Goal: Find specific page/section: Find specific page/section

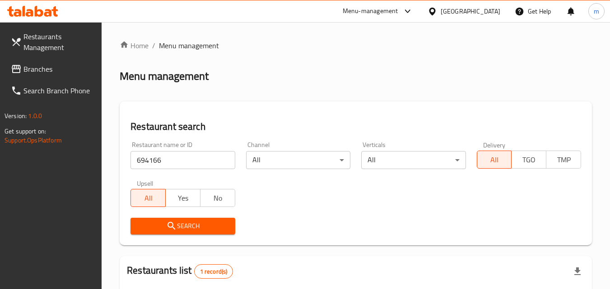
scroll to position [113, 0]
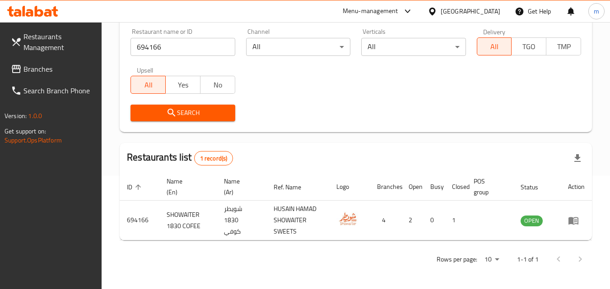
click at [440, 14] on div at bounding box center [433, 11] width 13 height 10
click at [49, 65] on span "Branches" at bounding box center [58, 69] width 71 height 11
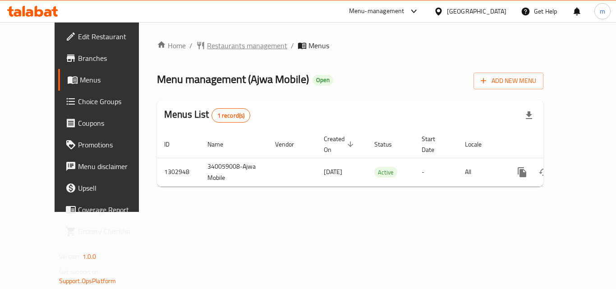
click at [207, 46] on span "Restaurants management" at bounding box center [247, 45] width 80 height 11
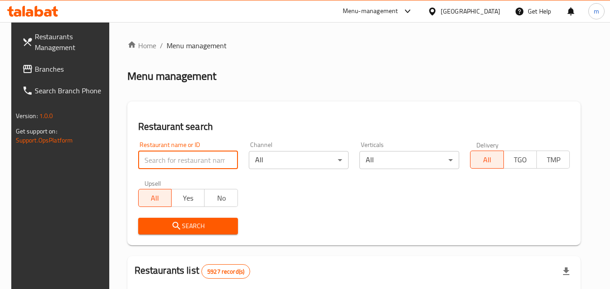
click at [183, 160] on input "search" at bounding box center [188, 160] width 100 height 18
paste input "702634"
type input "702634"
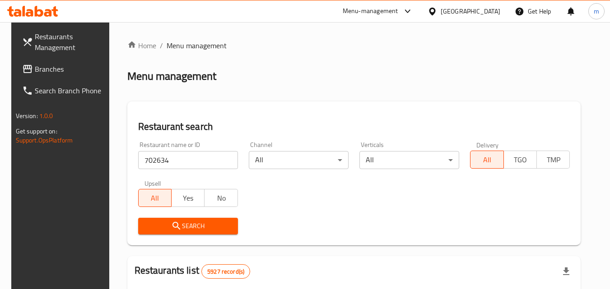
click at [194, 235] on div "Search" at bounding box center [188, 227] width 111 height 28
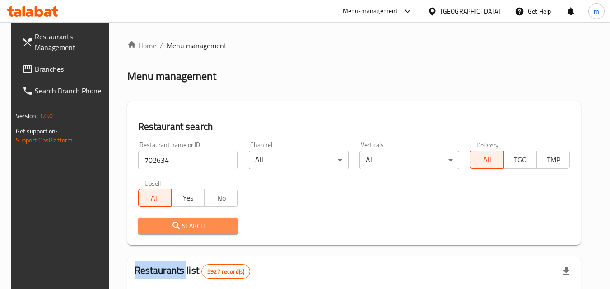
click at [200, 224] on span "Search" at bounding box center [187, 226] width 85 height 11
click at [200, 224] on div at bounding box center [305, 144] width 610 height 289
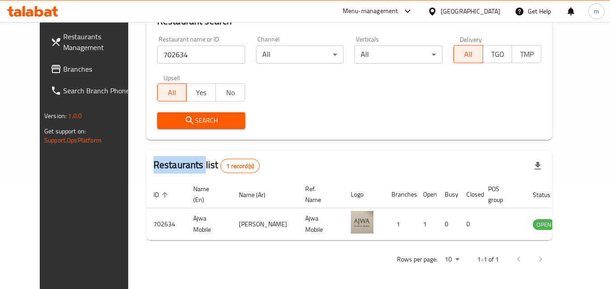
scroll to position [15, 0]
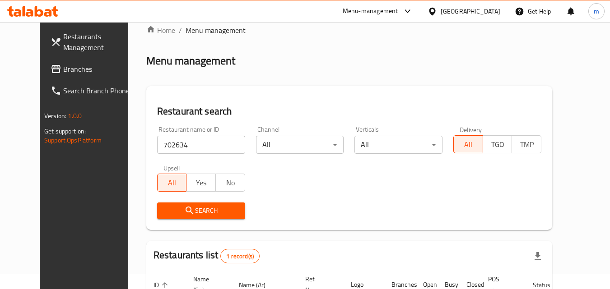
click at [486, 9] on div "[GEOGRAPHIC_DATA]" at bounding box center [470, 11] width 60 height 10
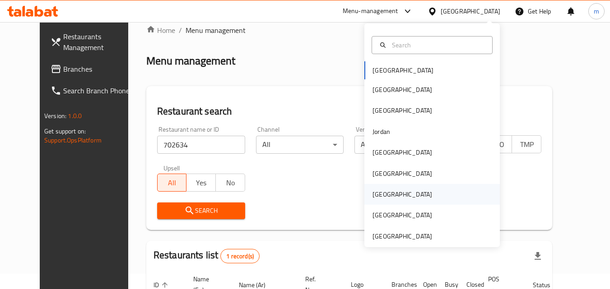
click at [386, 194] on div "[GEOGRAPHIC_DATA]" at bounding box center [402, 194] width 74 height 21
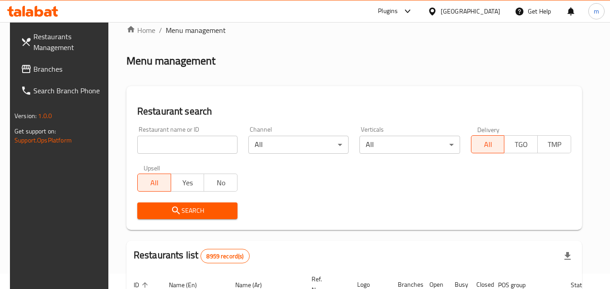
click at [34, 64] on span "Branches" at bounding box center [68, 69] width 71 height 11
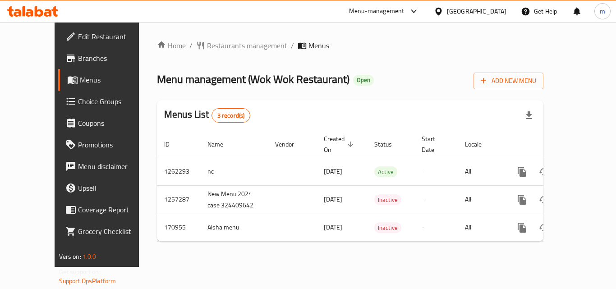
click at [210, 38] on div "Home / Restaurants management / Menus Menu management ( Wok Wok Restaurant ) Op…" at bounding box center [350, 144] width 423 height 245
click at [217, 51] on span "Restaurants management" at bounding box center [247, 45] width 80 height 11
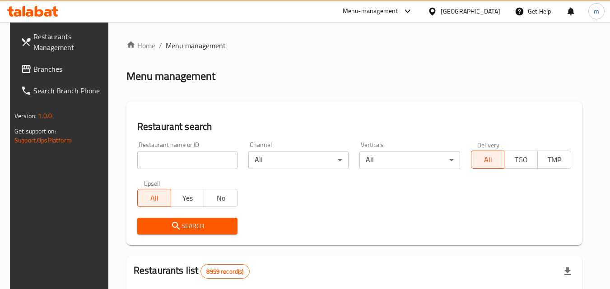
click at [199, 165] on input "search" at bounding box center [187, 160] width 100 height 18
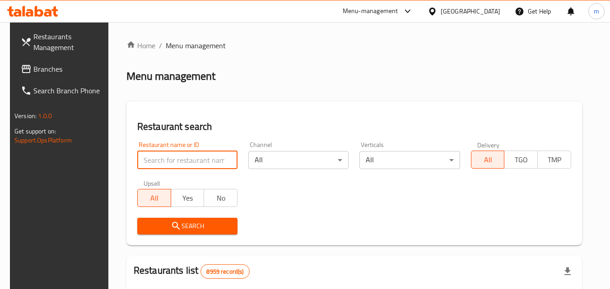
paste input "616771"
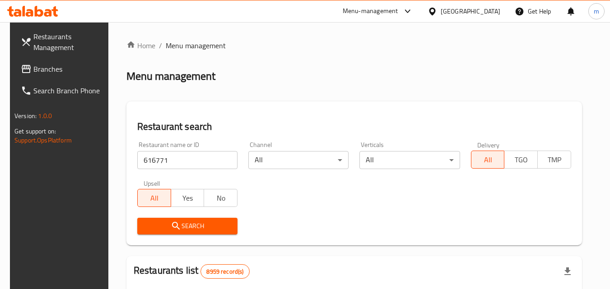
click at [190, 229] on span "Search" at bounding box center [187, 226] width 86 height 11
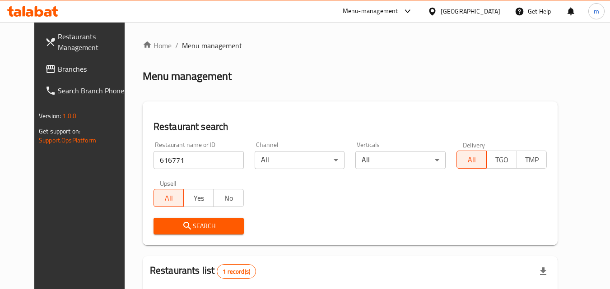
click at [175, 154] on input "616771" at bounding box center [198, 160] width 90 height 18
paste input "26923"
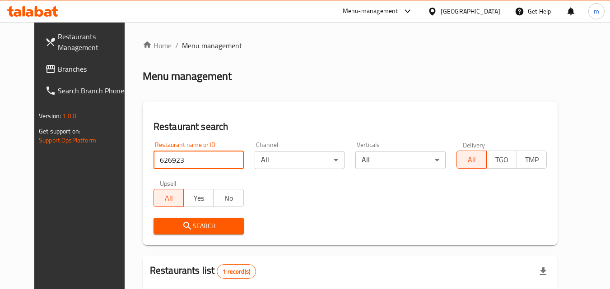
type input "626923"
click at [58, 65] on span "Branches" at bounding box center [93, 69] width 71 height 11
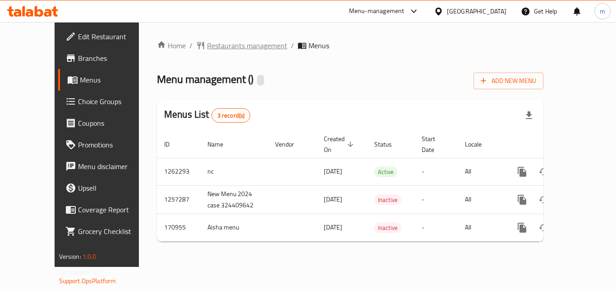
click at [221, 46] on span "Restaurants management" at bounding box center [247, 45] width 80 height 11
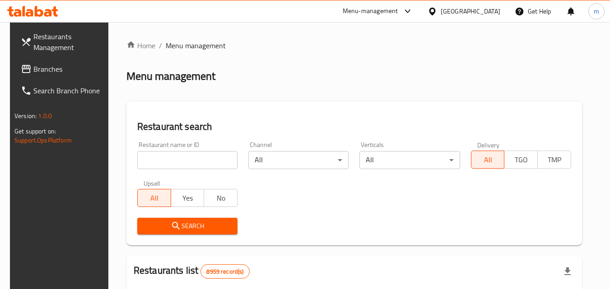
click at [200, 157] on input "search" at bounding box center [187, 160] width 100 height 18
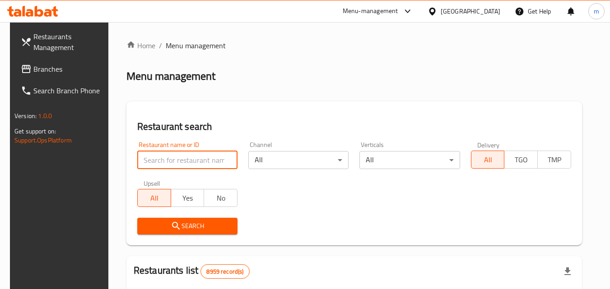
paste input "616771"
type input "616771"
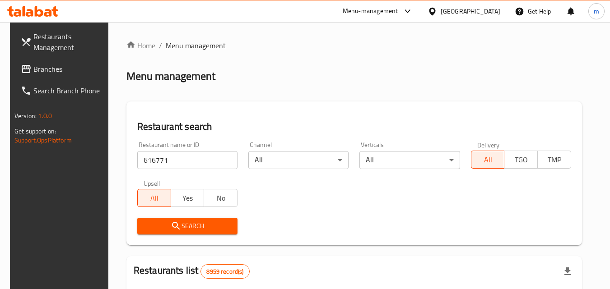
click at [183, 224] on span "Search" at bounding box center [187, 226] width 86 height 11
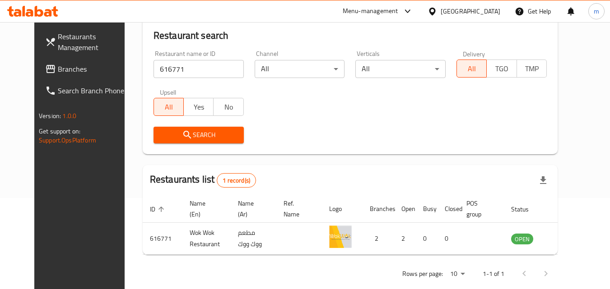
scroll to position [106, 0]
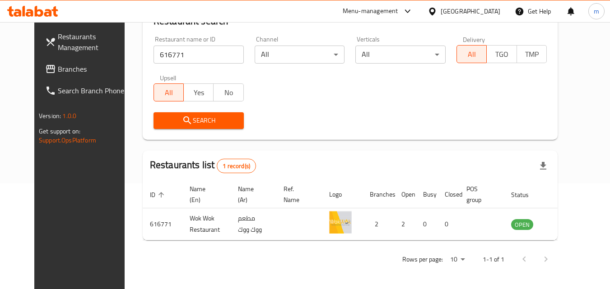
click at [500, 9] on div "[GEOGRAPHIC_DATA]" at bounding box center [470, 11] width 60 height 10
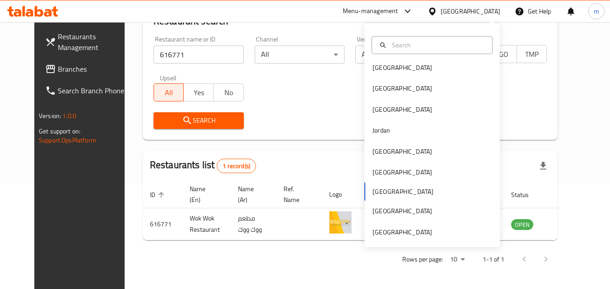
scroll to position [5, 0]
click at [410, 227] on div "[GEOGRAPHIC_DATA]" at bounding box center [402, 232] width 60 height 10
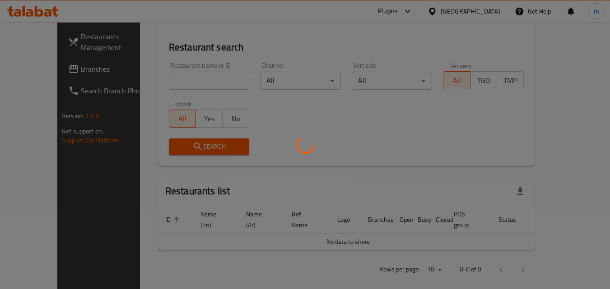
scroll to position [106, 0]
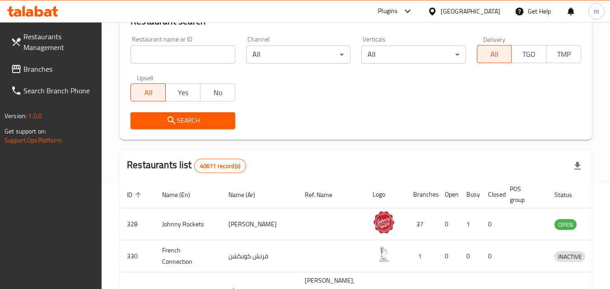
click at [49, 66] on span "Branches" at bounding box center [58, 69] width 71 height 11
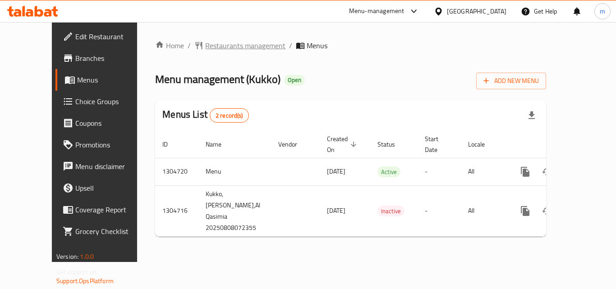
click at [222, 46] on span "Restaurants management" at bounding box center [245, 45] width 80 height 11
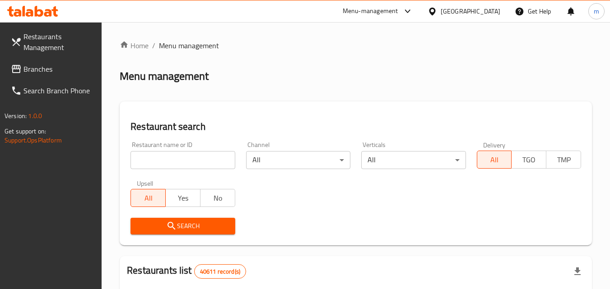
click at [196, 149] on div "Restaurant name or ID Restaurant name or ID" at bounding box center [182, 156] width 104 height 28
click at [192, 166] on input "search" at bounding box center [182, 160] width 104 height 18
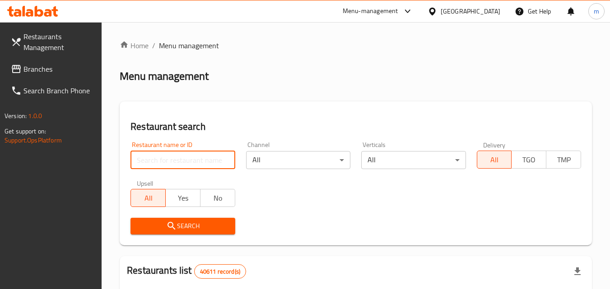
paste input "703377"
type input "703377"
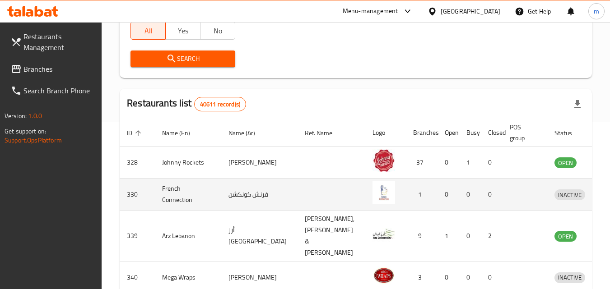
scroll to position [181, 0]
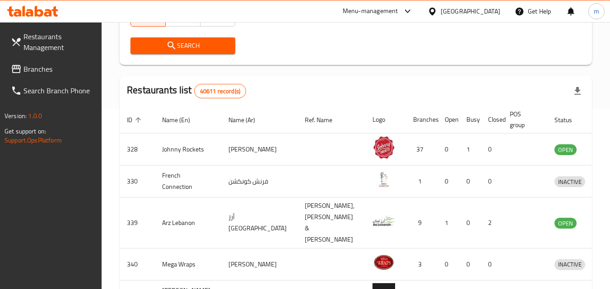
click at [202, 49] on span "Search" at bounding box center [183, 45] width 90 height 11
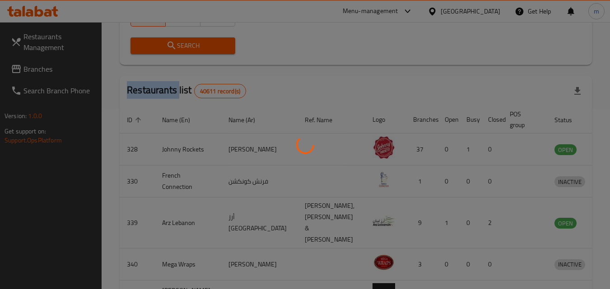
click at [202, 49] on div at bounding box center [305, 144] width 610 height 289
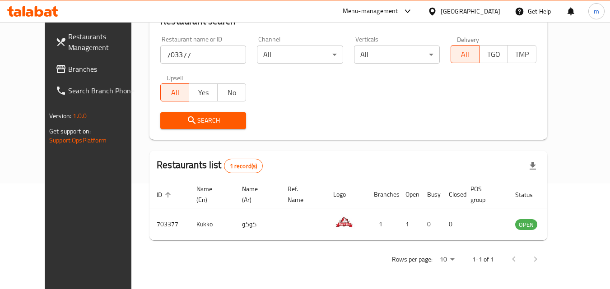
click at [467, 8] on div "[GEOGRAPHIC_DATA]" at bounding box center [470, 11] width 60 height 10
click at [68, 65] on span "Branches" at bounding box center [103, 69] width 71 height 11
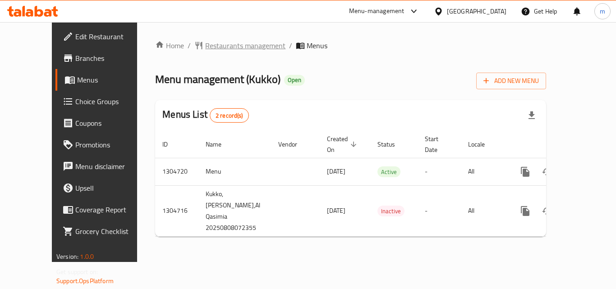
click at [205, 42] on span "Restaurants management" at bounding box center [245, 45] width 80 height 11
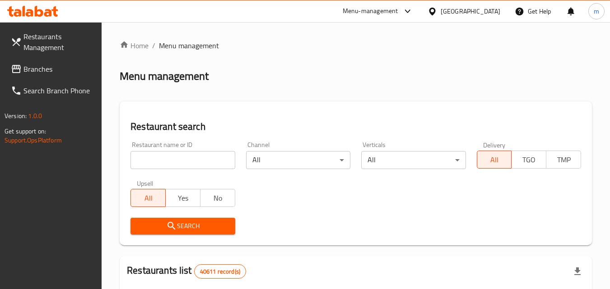
click at [185, 162] on input "search" at bounding box center [182, 160] width 104 height 18
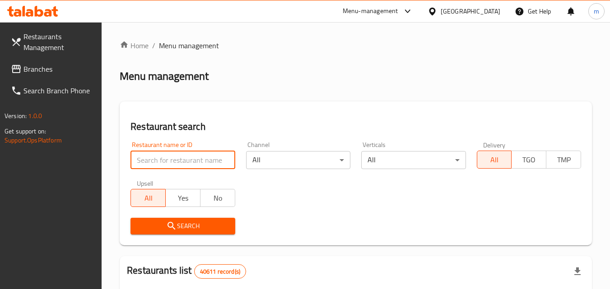
paste input "703377"
type input "703377"
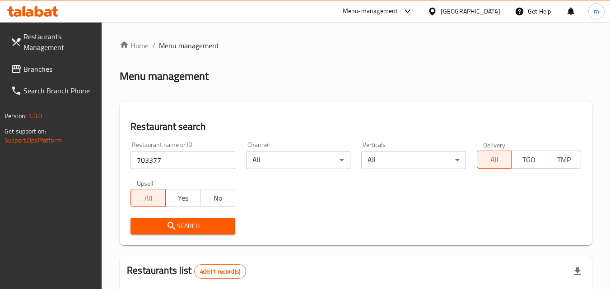
click at [185, 223] on span "Search" at bounding box center [183, 226] width 90 height 11
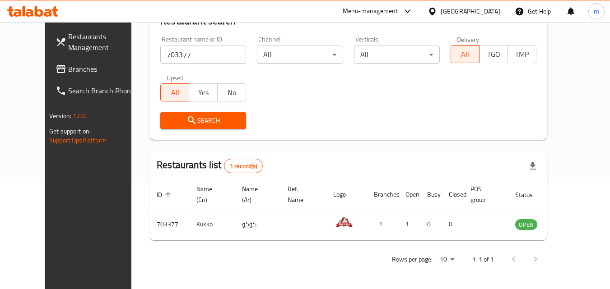
scroll to position [106, 0]
click at [459, 16] on div "[GEOGRAPHIC_DATA]" at bounding box center [470, 11] width 60 height 10
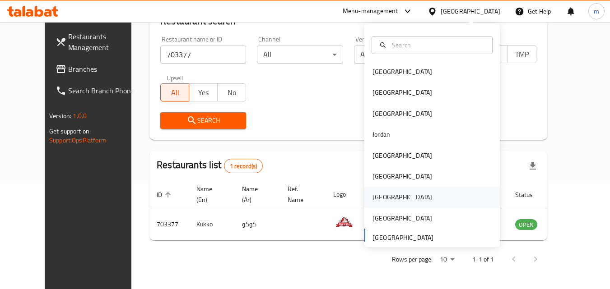
click at [383, 193] on div "[GEOGRAPHIC_DATA]" at bounding box center [402, 197] width 74 height 21
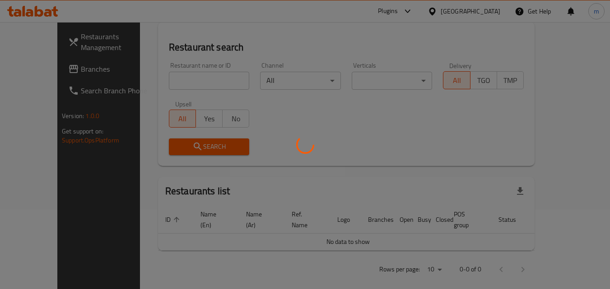
scroll to position [106, 0]
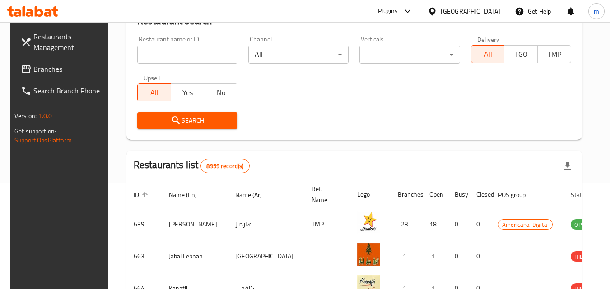
click at [49, 70] on span "Branches" at bounding box center [68, 69] width 71 height 11
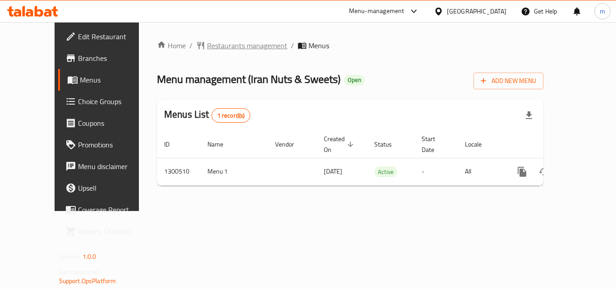
click at [214, 46] on span "Restaurants management" at bounding box center [247, 45] width 80 height 11
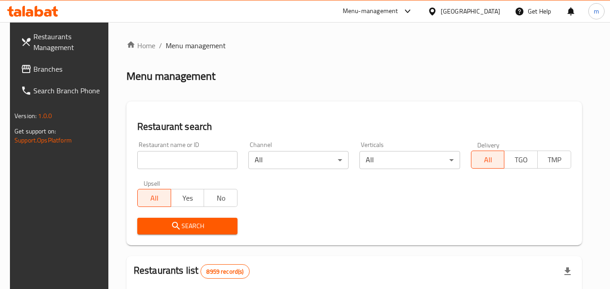
click at [192, 154] on input "search" at bounding box center [187, 160] width 100 height 18
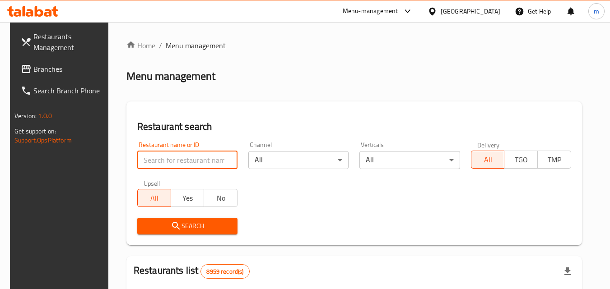
paste input "701745"
type input "701745"
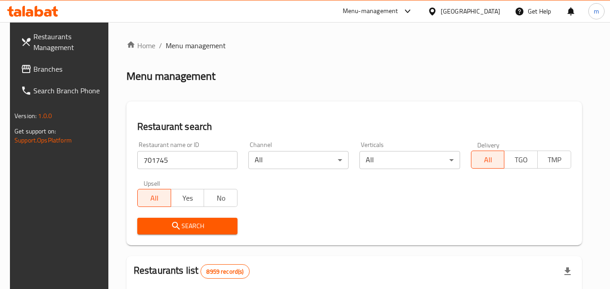
click at [194, 224] on span "Search" at bounding box center [187, 226] width 86 height 11
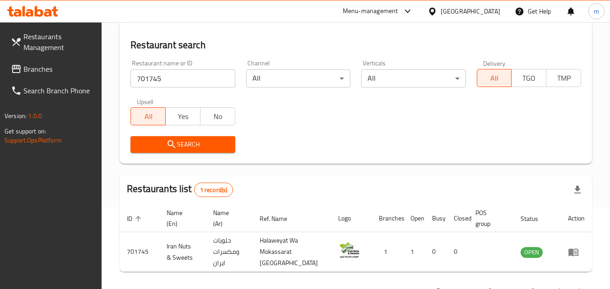
scroll to position [68, 0]
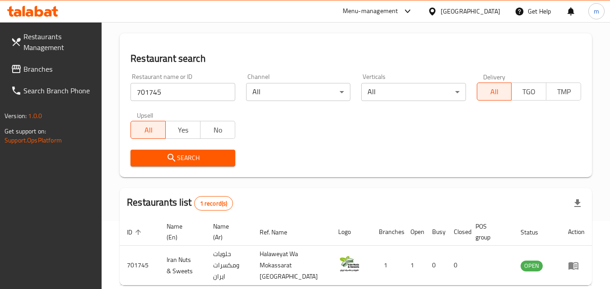
click at [485, 15] on div "[GEOGRAPHIC_DATA]" at bounding box center [470, 11] width 60 height 10
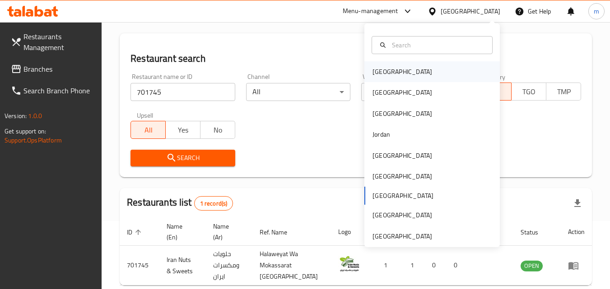
click at [394, 71] on div "[GEOGRAPHIC_DATA]" at bounding box center [431, 71] width 135 height 21
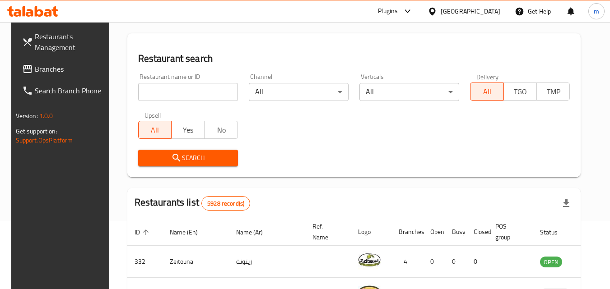
click at [46, 70] on span "Branches" at bounding box center [70, 69] width 71 height 11
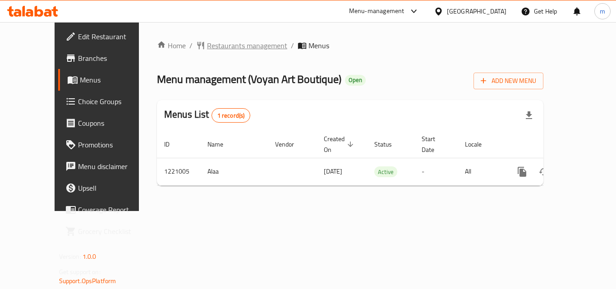
click at [211, 45] on span "Restaurants management" at bounding box center [247, 45] width 80 height 11
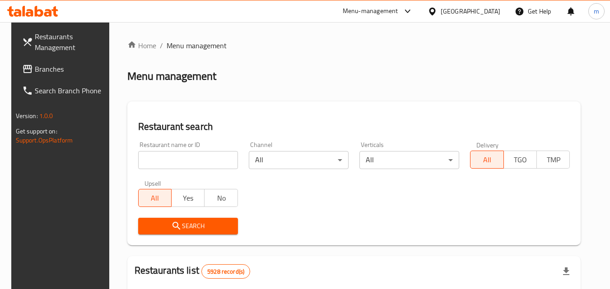
click at [199, 162] on input "search" at bounding box center [188, 160] width 100 height 18
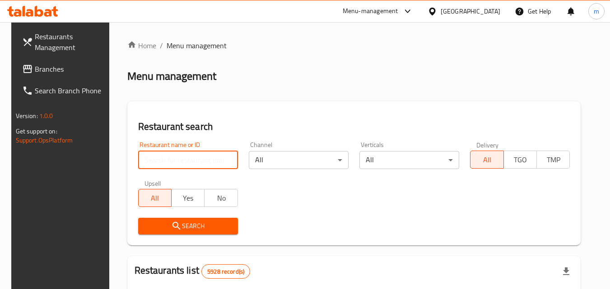
paste input "673592"
type input "673592"
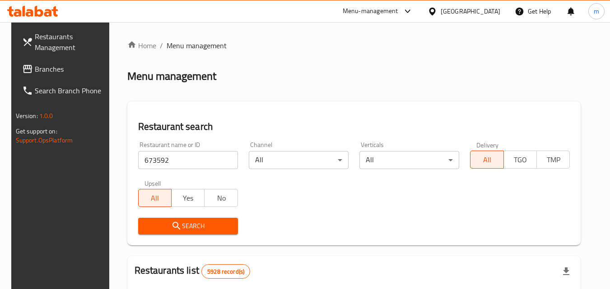
click at [187, 222] on span "Search" at bounding box center [187, 226] width 85 height 11
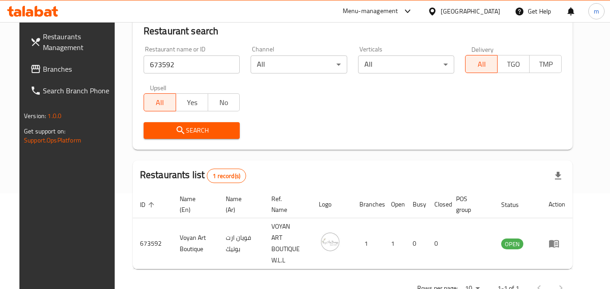
scroll to position [106, 0]
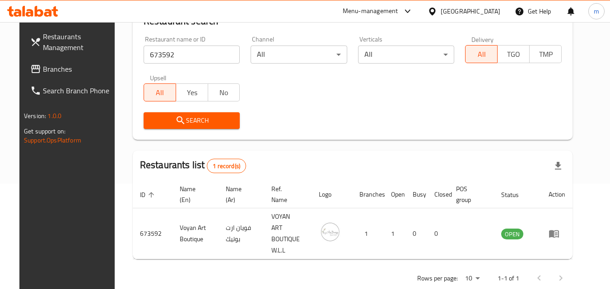
click at [478, 9] on div "[GEOGRAPHIC_DATA]" at bounding box center [470, 11] width 60 height 10
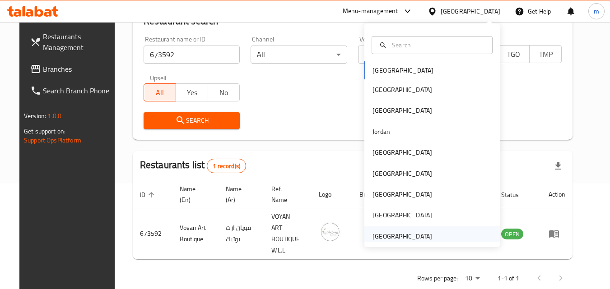
click at [410, 232] on div "[GEOGRAPHIC_DATA]" at bounding box center [402, 237] width 60 height 10
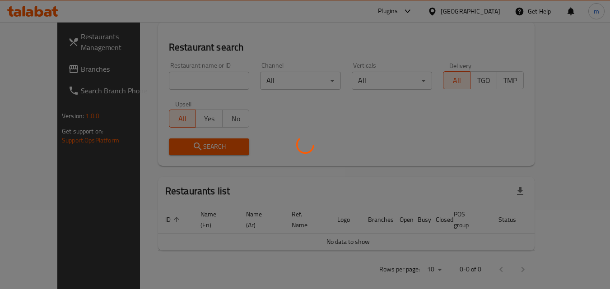
scroll to position [106, 0]
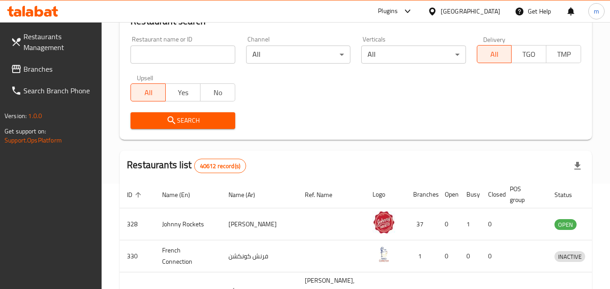
click at [49, 71] on span "Branches" at bounding box center [58, 69] width 71 height 11
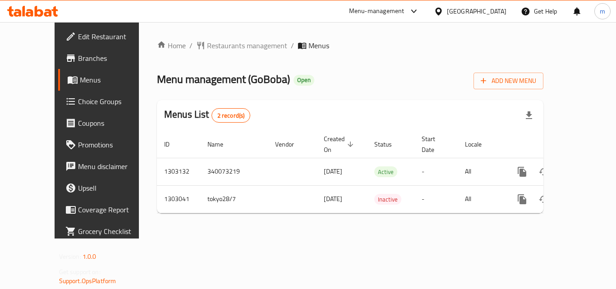
click at [221, 53] on div "Home / Restaurants management / Menus Menu management ( GoBoba ) Open Add New M…" at bounding box center [350, 130] width 387 height 181
click at [225, 50] on span "Restaurants management" at bounding box center [247, 45] width 80 height 11
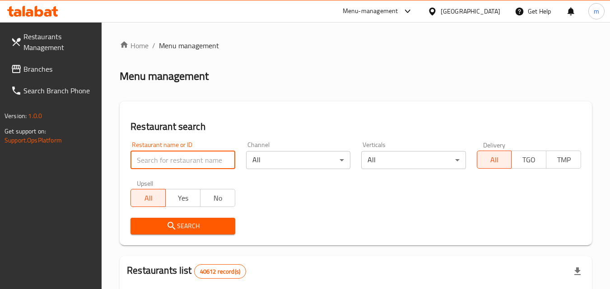
click at [192, 154] on input "search" at bounding box center [182, 160] width 104 height 18
paste input "702665"
type input "702665"
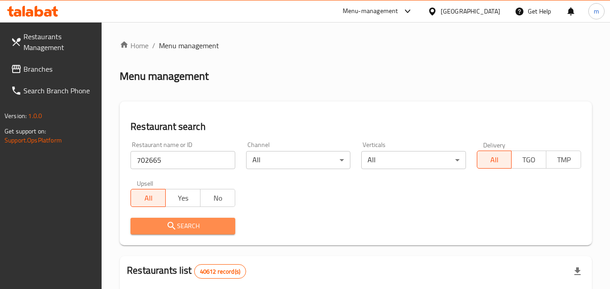
click at [174, 230] on icon "submit" at bounding box center [171, 226] width 11 height 11
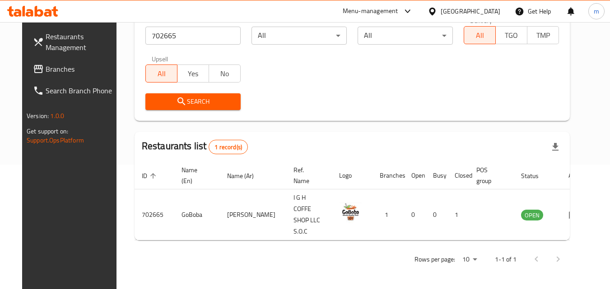
scroll to position [106, 0]
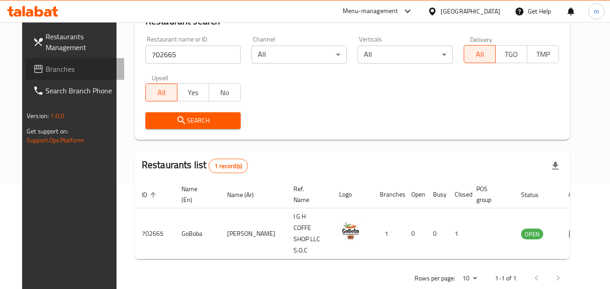
click at [46, 67] on span "Branches" at bounding box center [81, 69] width 71 height 11
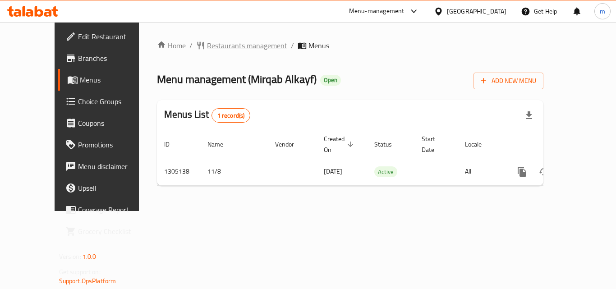
click at [221, 47] on span "Restaurants management" at bounding box center [247, 45] width 80 height 11
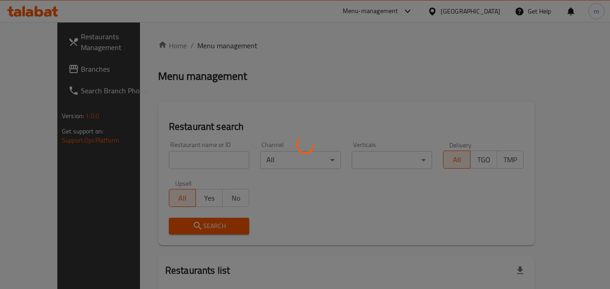
click at [187, 157] on div at bounding box center [305, 144] width 610 height 289
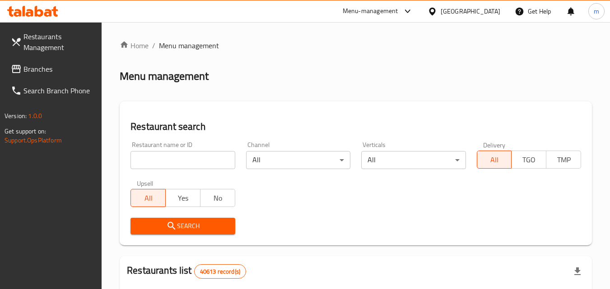
click at [187, 157] on input "search" at bounding box center [182, 160] width 104 height 18
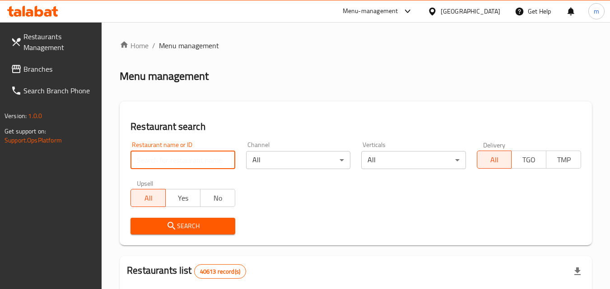
paste input "703553"
type input "703553"
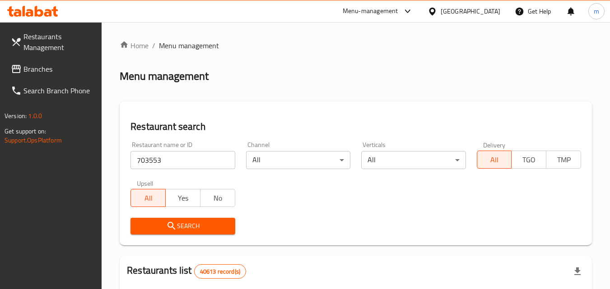
click at [186, 219] on button "Search" at bounding box center [182, 226] width 104 height 17
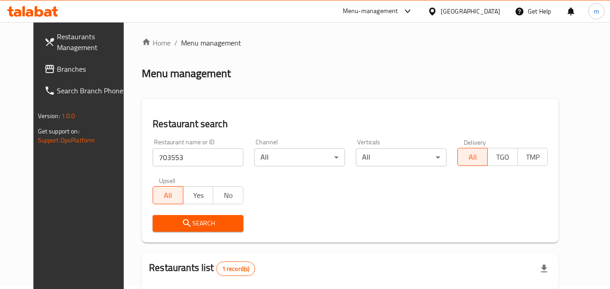
scroll to position [106, 0]
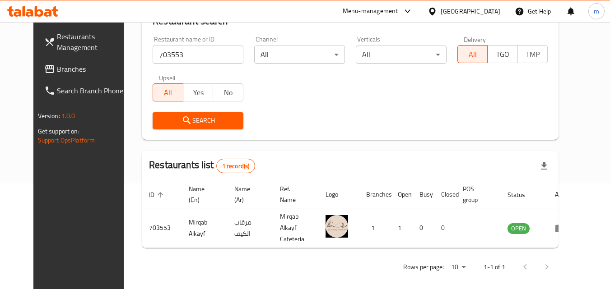
click at [473, 11] on div "[GEOGRAPHIC_DATA]" at bounding box center [470, 11] width 60 height 10
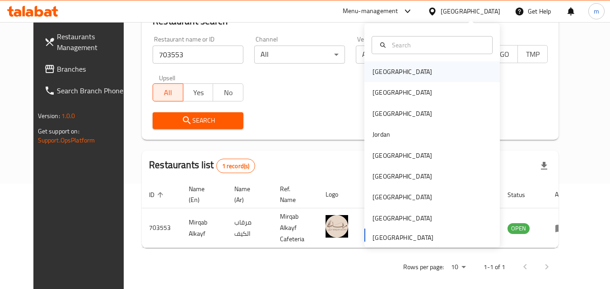
click at [383, 69] on div "[GEOGRAPHIC_DATA]" at bounding box center [402, 72] width 60 height 10
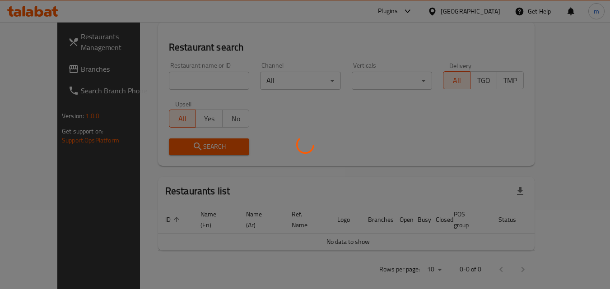
scroll to position [106, 0]
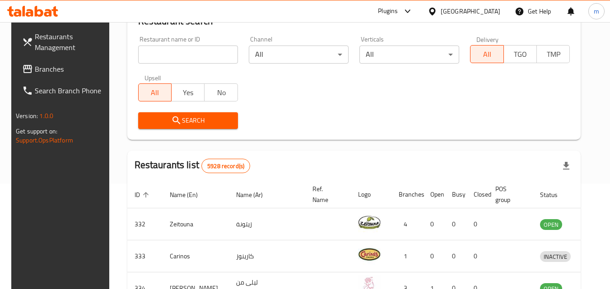
click at [38, 66] on span "Branches" at bounding box center [70, 69] width 71 height 11
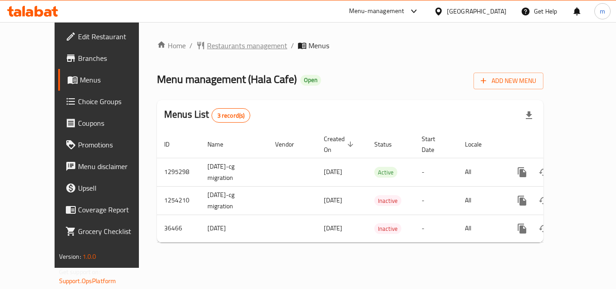
click at [207, 46] on span "Restaurants management" at bounding box center [247, 45] width 80 height 11
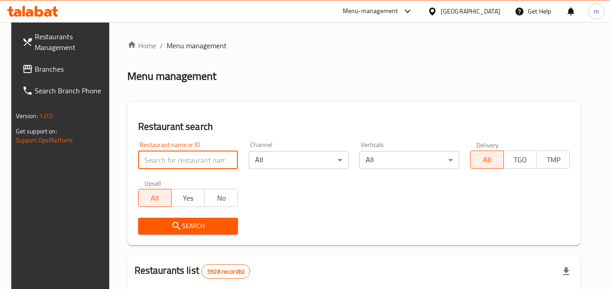
click at [190, 162] on input "search" at bounding box center [188, 160] width 100 height 18
paste input "18867"
type input "18867"
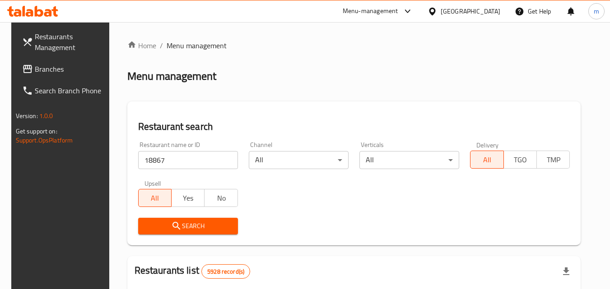
click at [190, 218] on button "Search" at bounding box center [188, 226] width 100 height 17
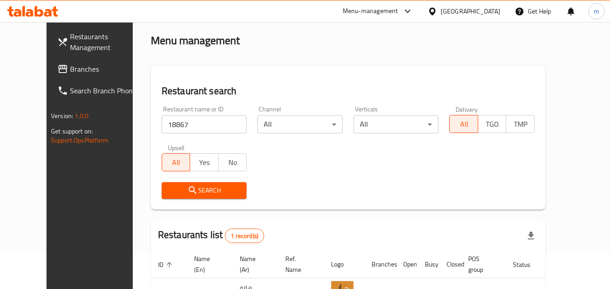
scroll to position [106, 0]
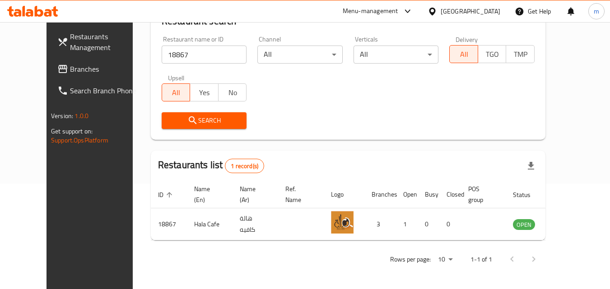
click at [480, 8] on div "Bahrain" at bounding box center [470, 11] width 60 height 10
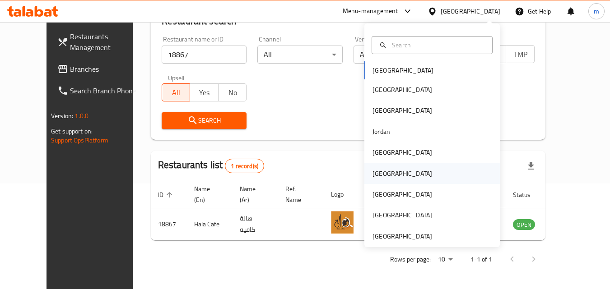
click at [382, 174] on div "Oman" at bounding box center [402, 174] width 60 height 10
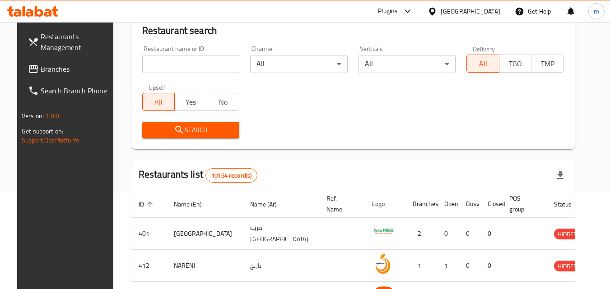
scroll to position [15, 0]
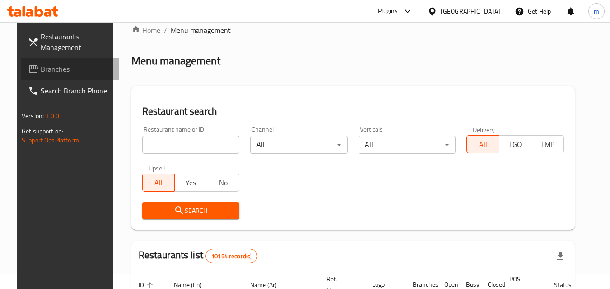
click at [47, 65] on span "Branches" at bounding box center [76, 69] width 71 height 11
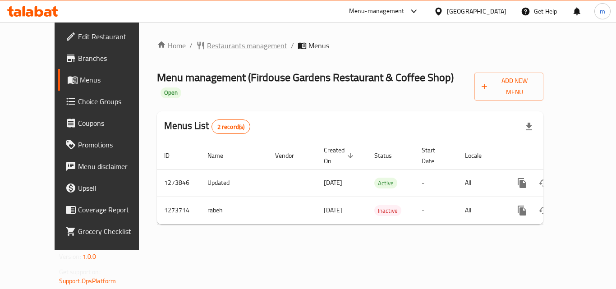
click at [218, 46] on span "Restaurants management" at bounding box center [247, 45] width 80 height 11
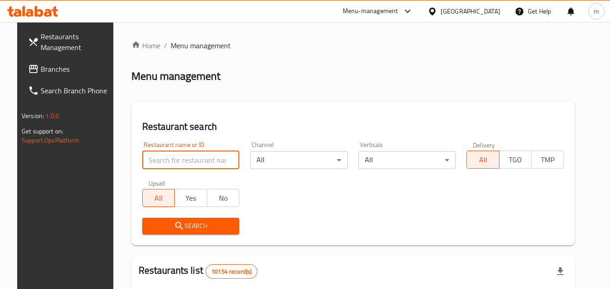
click at [199, 161] on input "search" at bounding box center [190, 160] width 97 height 18
paste input "690927"
type input "690927"
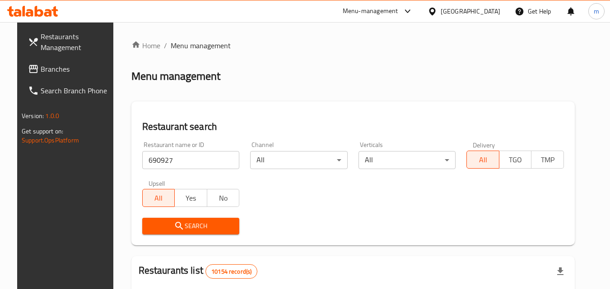
click at [192, 231] on span "Search" at bounding box center [190, 226] width 83 height 11
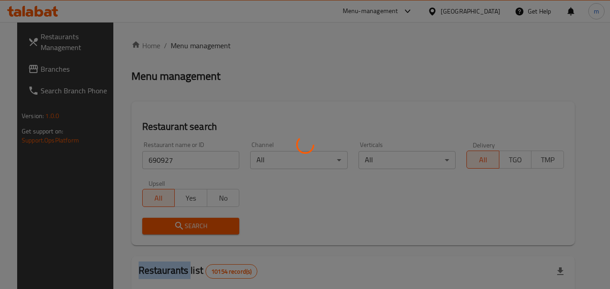
click at [192, 231] on div at bounding box center [305, 144] width 610 height 289
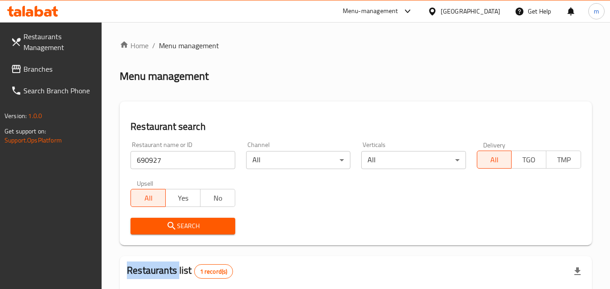
scroll to position [125, 0]
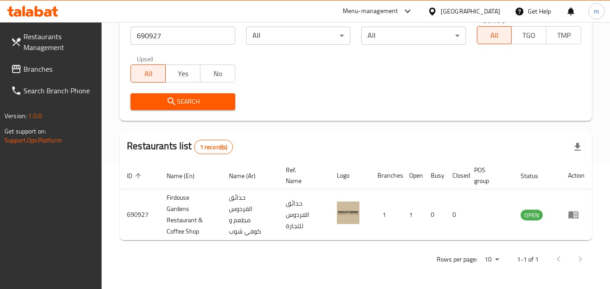
click at [486, 11] on div "[GEOGRAPHIC_DATA]" at bounding box center [470, 11] width 60 height 10
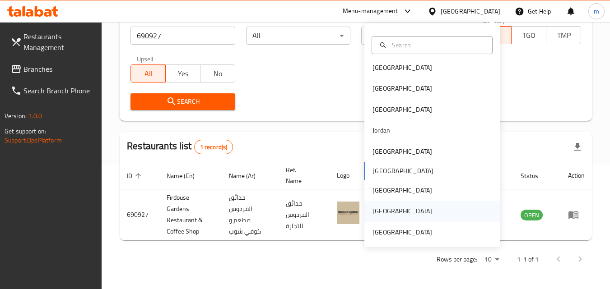
scroll to position [5, 0]
click at [407, 229] on div "[GEOGRAPHIC_DATA]" at bounding box center [402, 232] width 60 height 10
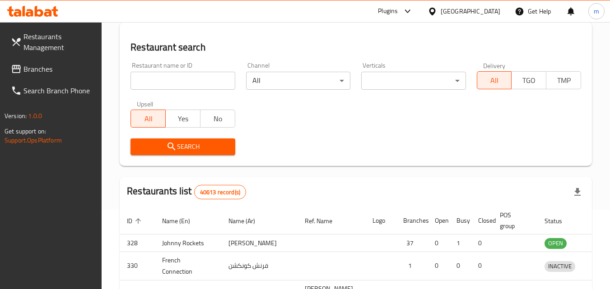
scroll to position [125, 0]
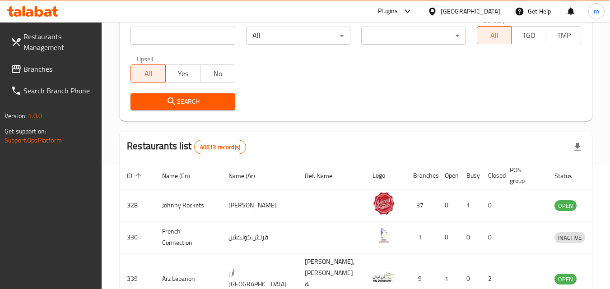
click at [51, 67] on span "Branches" at bounding box center [58, 69] width 71 height 11
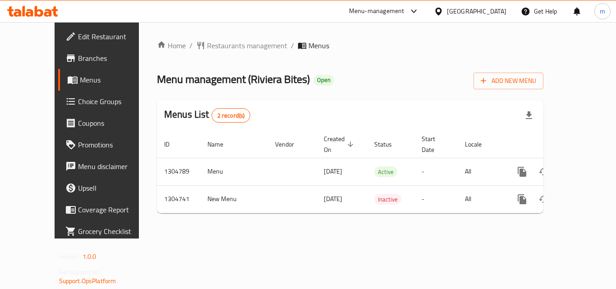
click at [218, 46] on span "Restaurants management" at bounding box center [247, 45] width 80 height 11
click at [207, 42] on span "Restaurants management" at bounding box center [247, 46] width 80 height 11
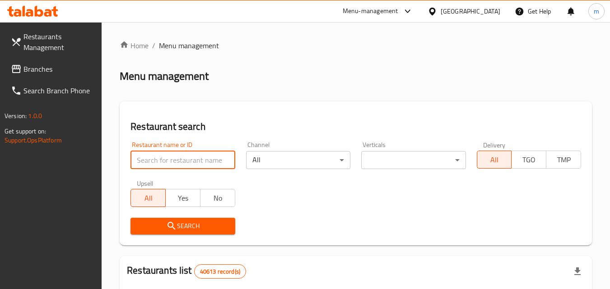
click at [188, 160] on input "search" at bounding box center [182, 160] width 104 height 18
paste input "703322"
type input "703322"
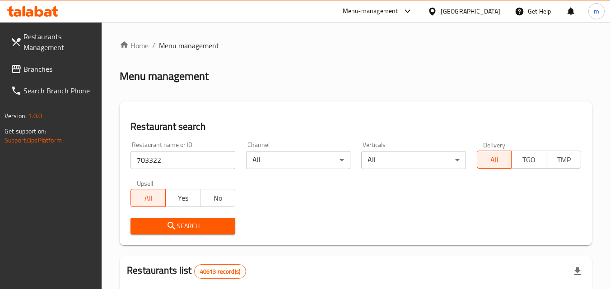
click at [183, 223] on span "Search" at bounding box center [183, 226] width 90 height 11
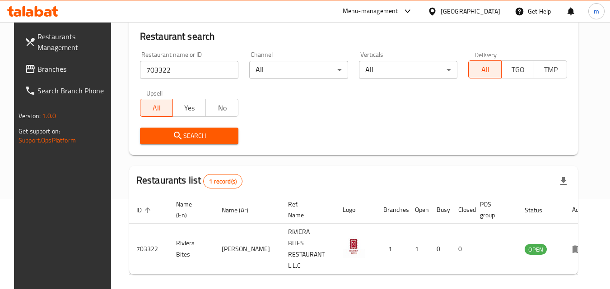
scroll to position [106, 0]
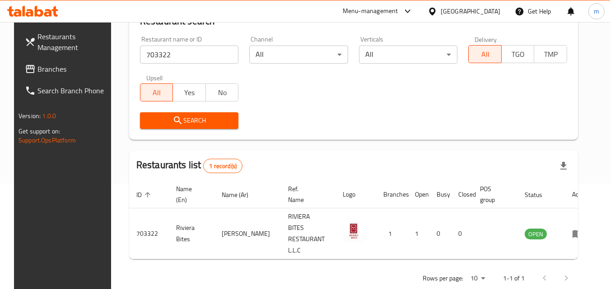
click at [44, 68] on span "Branches" at bounding box center [72, 69] width 71 height 11
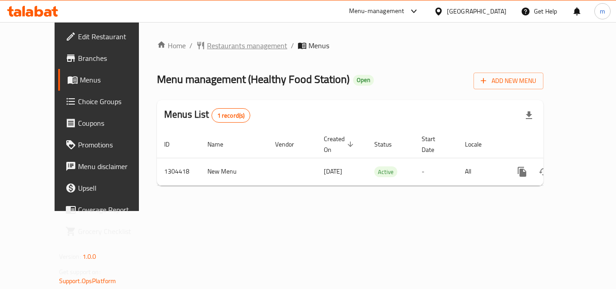
click at [227, 51] on span "Restaurants management" at bounding box center [247, 45] width 80 height 11
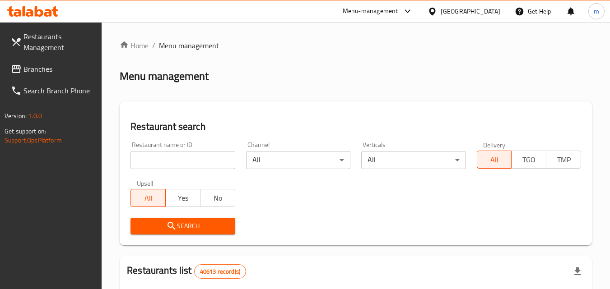
click at [199, 163] on input "search" at bounding box center [182, 160] width 104 height 18
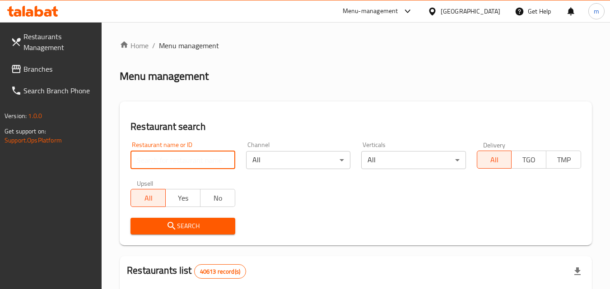
paste input "703112"
type input "703112"
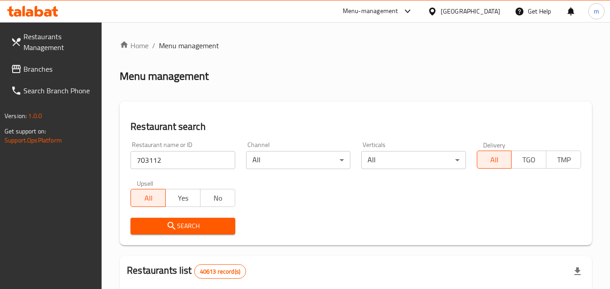
click at [199, 224] on span "Search" at bounding box center [183, 226] width 90 height 11
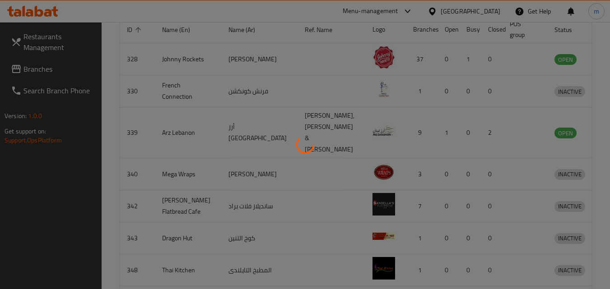
scroll to position [113, 0]
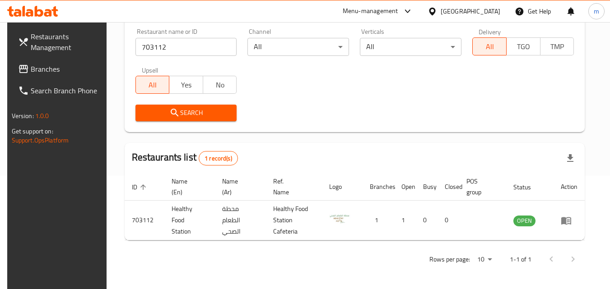
click at [55, 65] on span "Branches" at bounding box center [66, 69] width 71 height 11
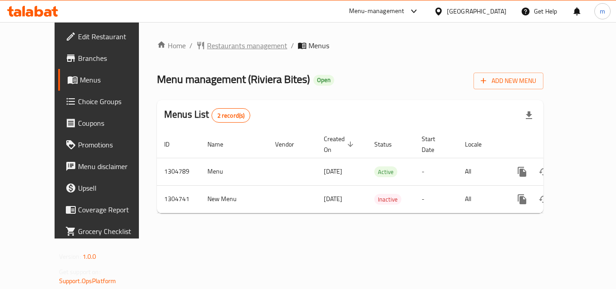
click at [207, 47] on span "Restaurants management" at bounding box center [247, 45] width 80 height 11
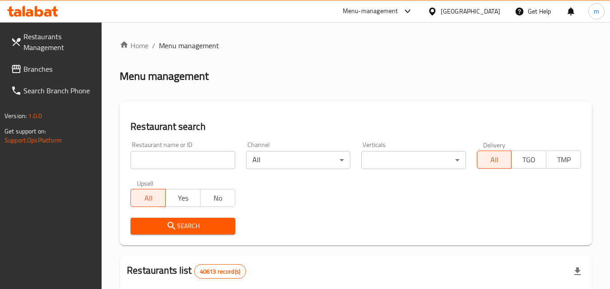
click at [185, 164] on input "search" at bounding box center [182, 160] width 104 height 18
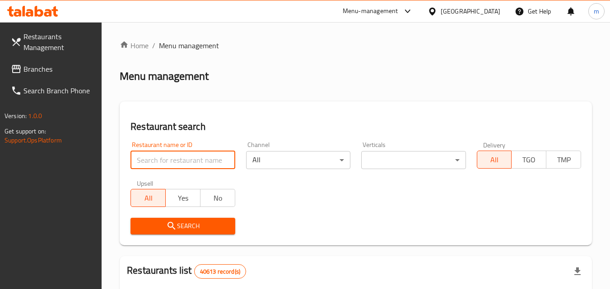
paste input "703322"
type input "703322"
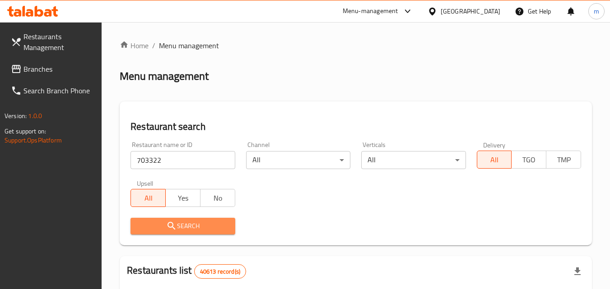
click at [195, 229] on span "Search" at bounding box center [183, 226] width 90 height 11
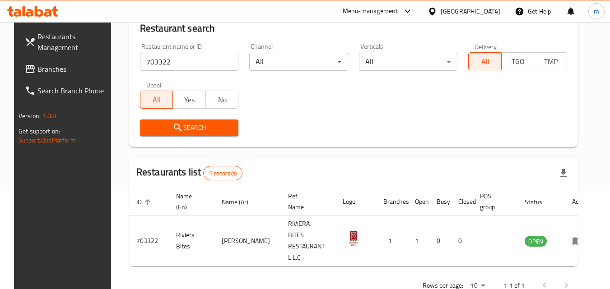
scroll to position [106, 0]
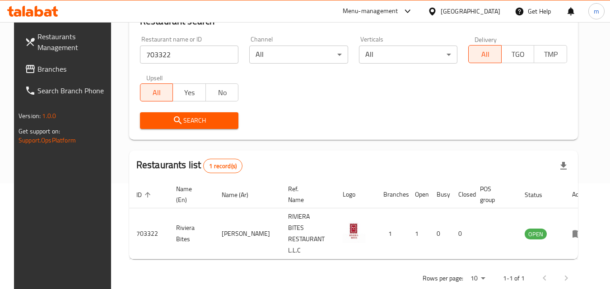
click at [469, 10] on div "[GEOGRAPHIC_DATA]" at bounding box center [470, 11] width 60 height 10
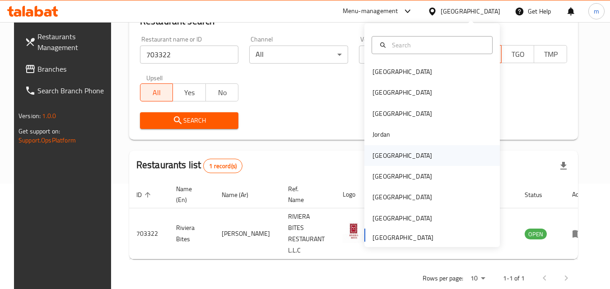
click at [384, 158] on div "[GEOGRAPHIC_DATA]" at bounding box center [402, 156] width 60 height 10
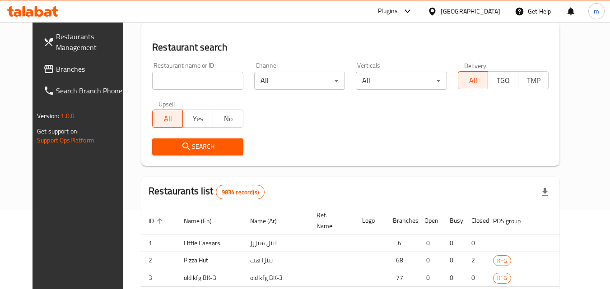
scroll to position [106, 0]
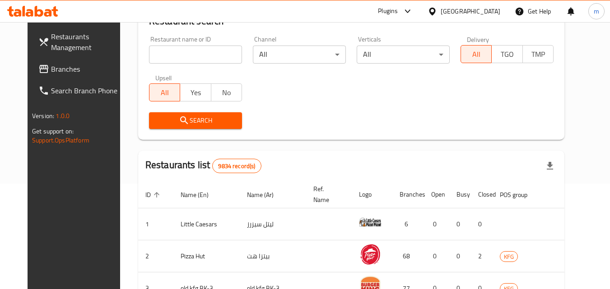
click at [51, 70] on span "Branches" at bounding box center [86, 69] width 71 height 11
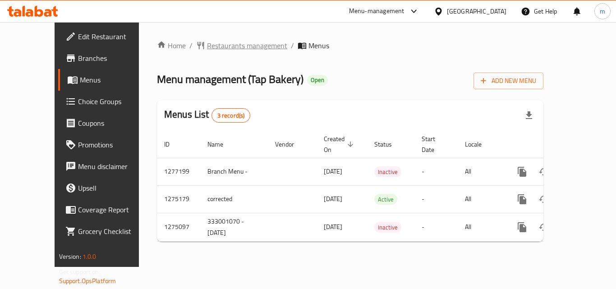
click at [208, 48] on span "Restaurants management" at bounding box center [247, 45] width 80 height 11
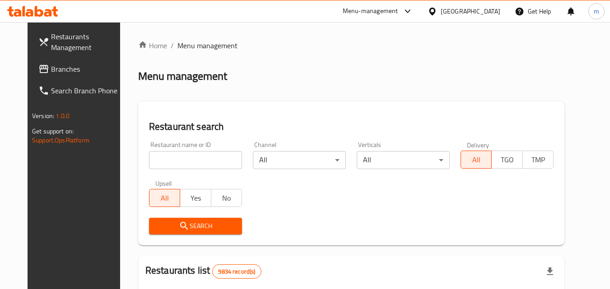
click at [191, 162] on input "search" at bounding box center [195, 160] width 93 height 18
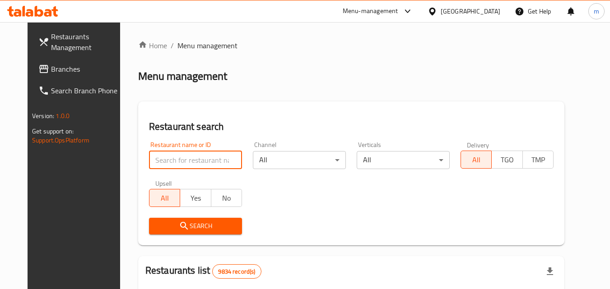
paste input "691490"
type input "691490"
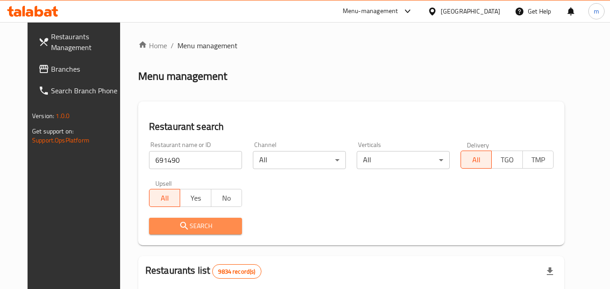
click at [197, 222] on span "Search" at bounding box center [195, 226] width 79 height 11
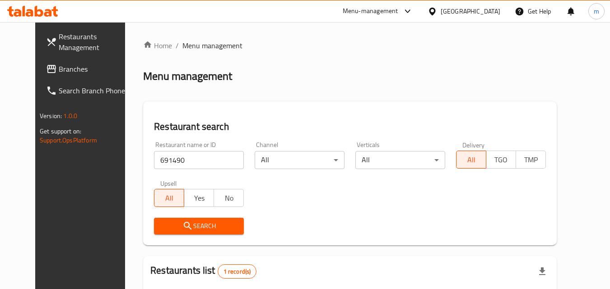
click at [437, 11] on icon at bounding box center [431, 11] width 9 height 9
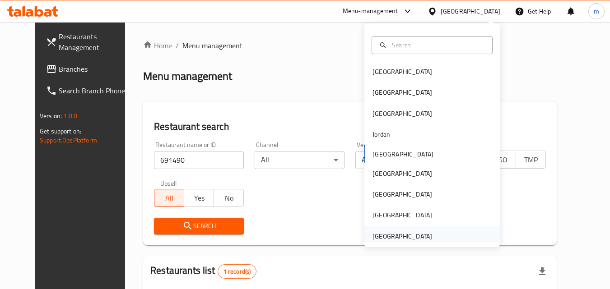
click at [379, 239] on div "[GEOGRAPHIC_DATA]" at bounding box center [402, 237] width 60 height 10
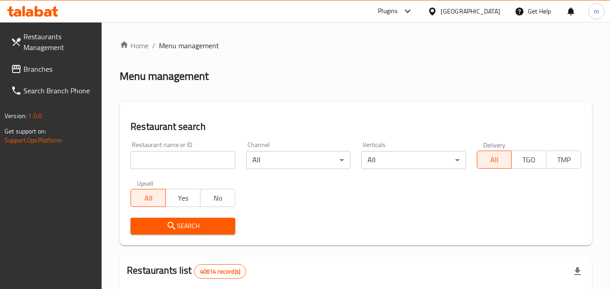
click at [50, 74] on span "Branches" at bounding box center [58, 69] width 71 height 11
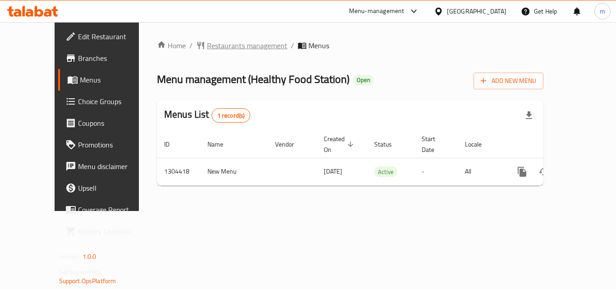
click at [219, 45] on span "Restaurants management" at bounding box center [247, 45] width 80 height 11
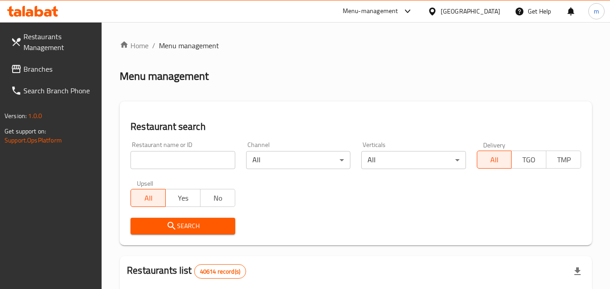
click at [181, 159] on input "search" at bounding box center [182, 160] width 104 height 18
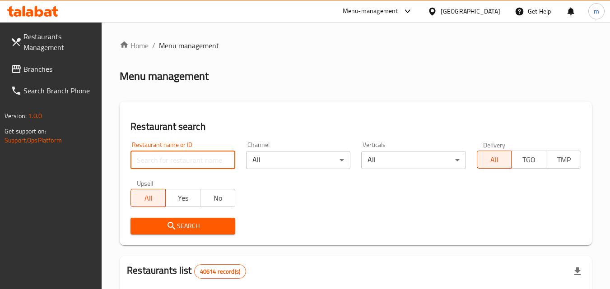
paste input "703112"
type input "703112"
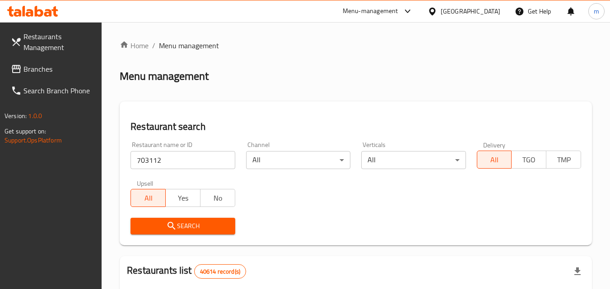
click at [193, 220] on button "Search" at bounding box center [182, 226] width 104 height 17
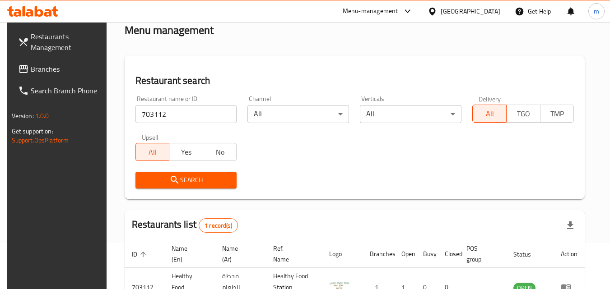
scroll to position [113, 0]
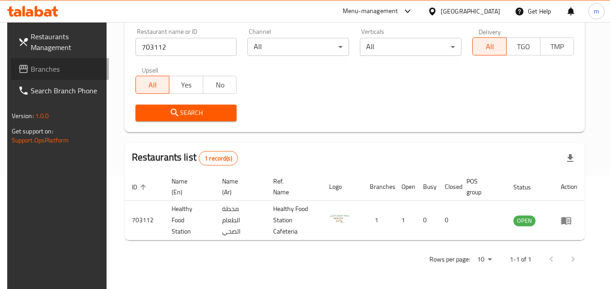
click at [40, 67] on span "Branches" at bounding box center [66, 69] width 71 height 11
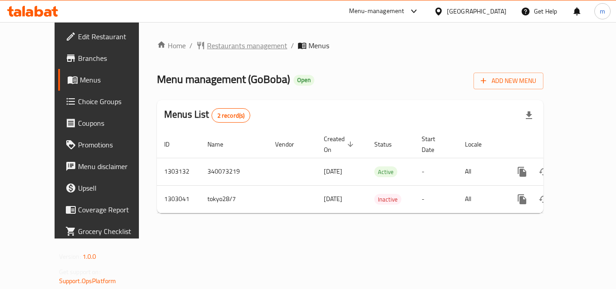
click at [207, 46] on span "Restaurants management" at bounding box center [247, 45] width 80 height 11
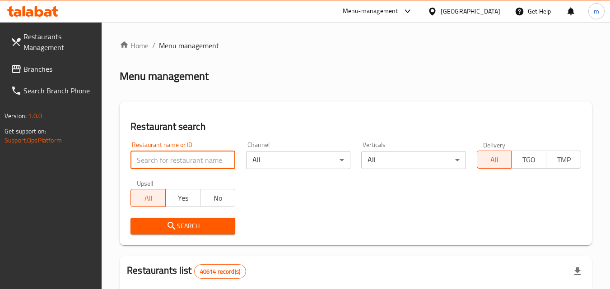
click at [194, 155] on input "search" at bounding box center [182, 160] width 104 height 18
paste input "702665"
type input "702665"
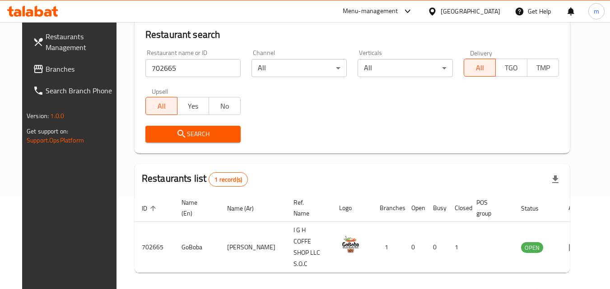
scroll to position [106, 0]
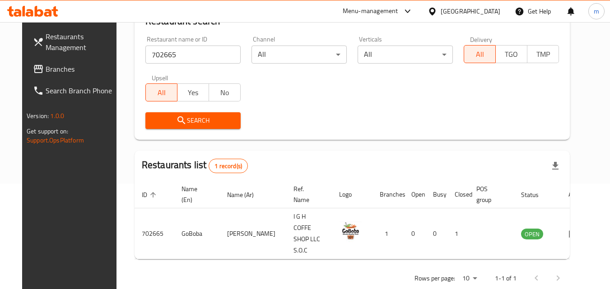
click at [37, 59] on link "Branches" at bounding box center [75, 69] width 98 height 22
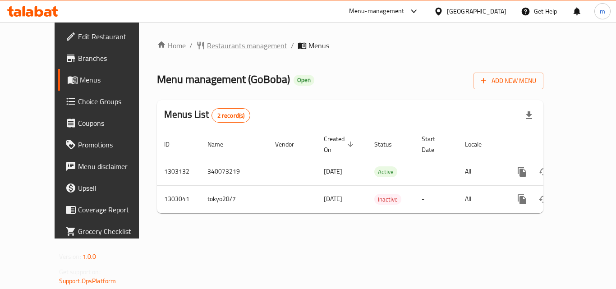
click at [207, 42] on span "Restaurants management" at bounding box center [247, 45] width 80 height 11
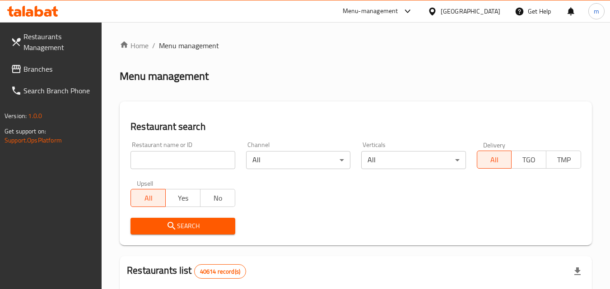
click at [194, 164] on input "search" at bounding box center [182, 160] width 104 height 18
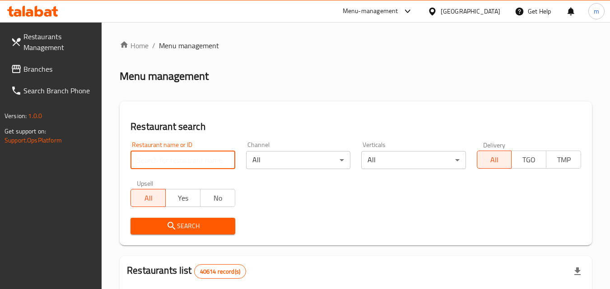
paste input "702665"
type input "702665"
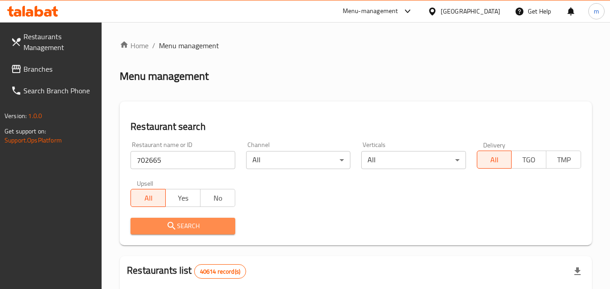
click at [192, 233] on button "Search" at bounding box center [182, 226] width 104 height 17
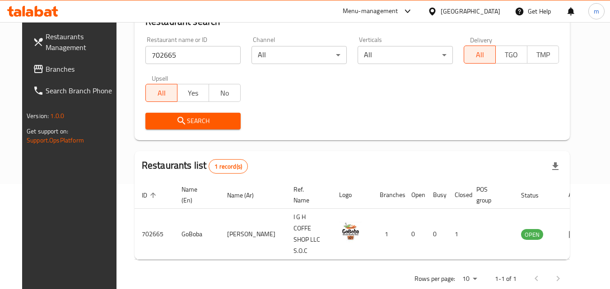
scroll to position [106, 0]
click at [46, 74] on span "Branches" at bounding box center [81, 69] width 71 height 11
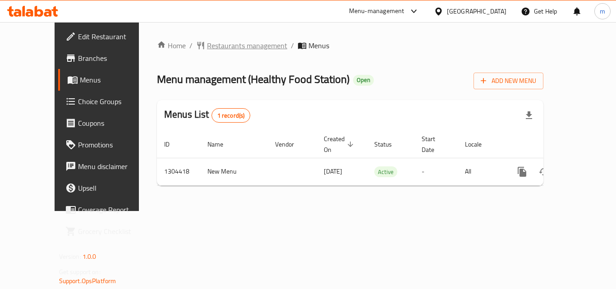
click at [207, 50] on span "Restaurants management" at bounding box center [247, 45] width 80 height 11
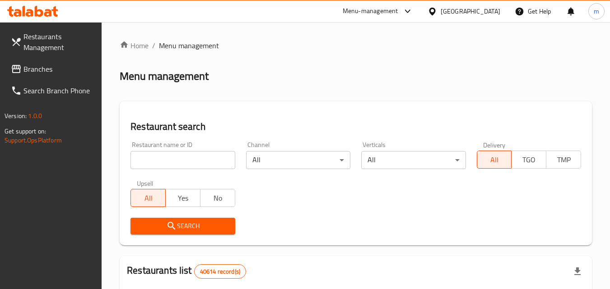
click at [185, 156] on input "search" at bounding box center [182, 160] width 104 height 18
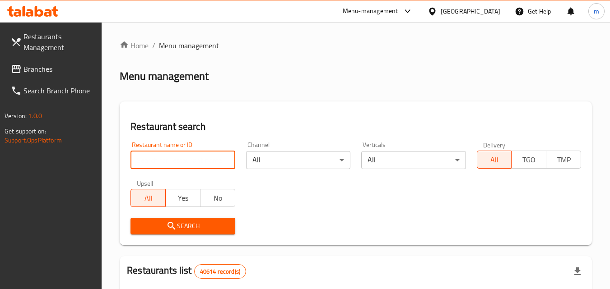
paste input "703112"
type input "703112"
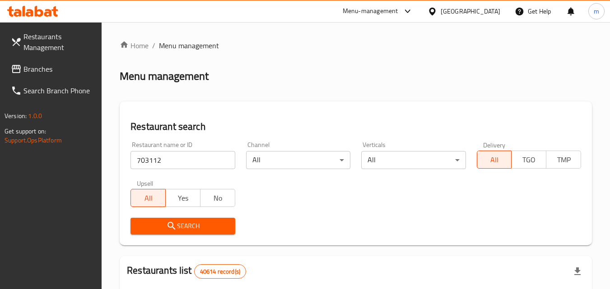
click at [200, 223] on span "Search" at bounding box center [183, 226] width 90 height 11
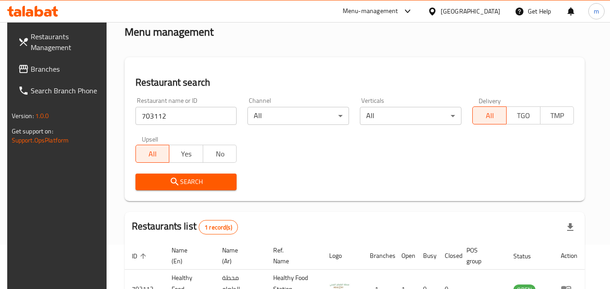
scroll to position [113, 0]
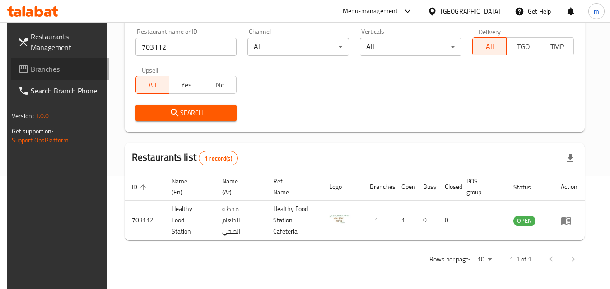
click at [32, 65] on span "Branches" at bounding box center [66, 69] width 71 height 11
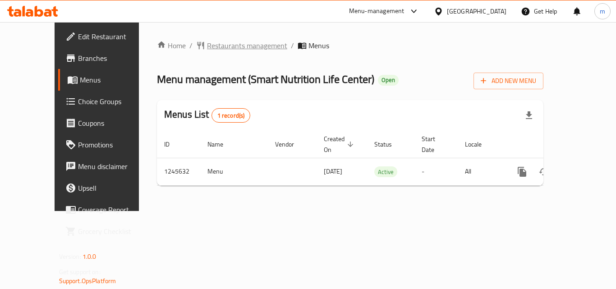
click at [207, 50] on span "Restaurants management" at bounding box center [247, 45] width 80 height 11
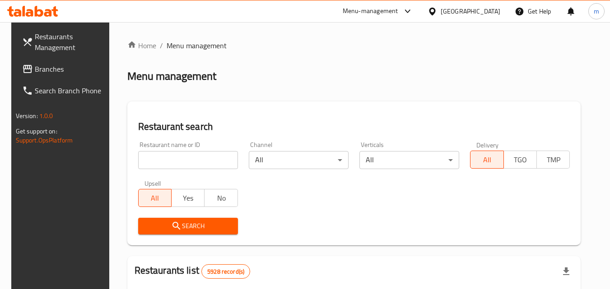
click at [190, 162] on input "search" at bounding box center [188, 160] width 100 height 18
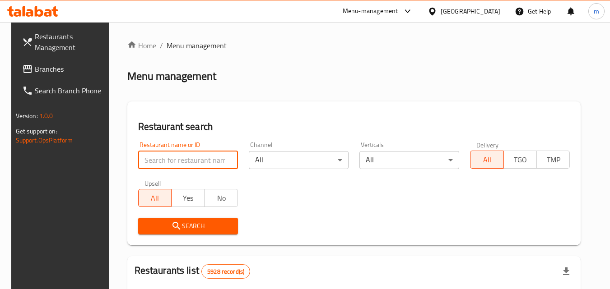
paste input "682591"
type input "682591"
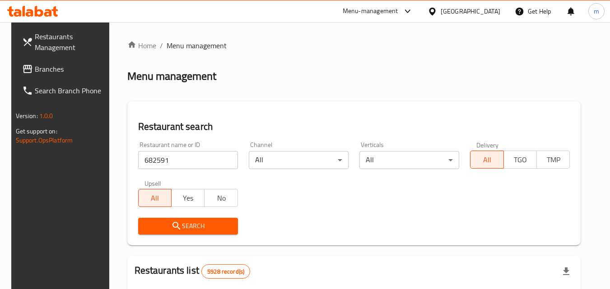
click at [183, 226] on span "Search" at bounding box center [187, 226] width 85 height 11
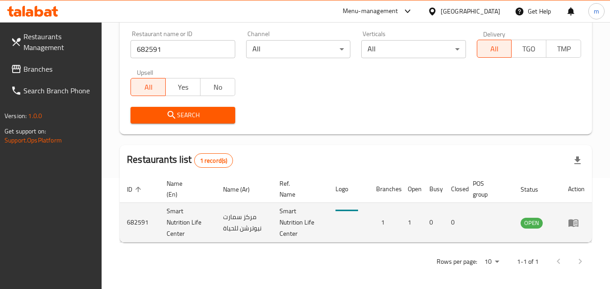
scroll to position [113, 0]
